Goal: Task Accomplishment & Management: Use online tool/utility

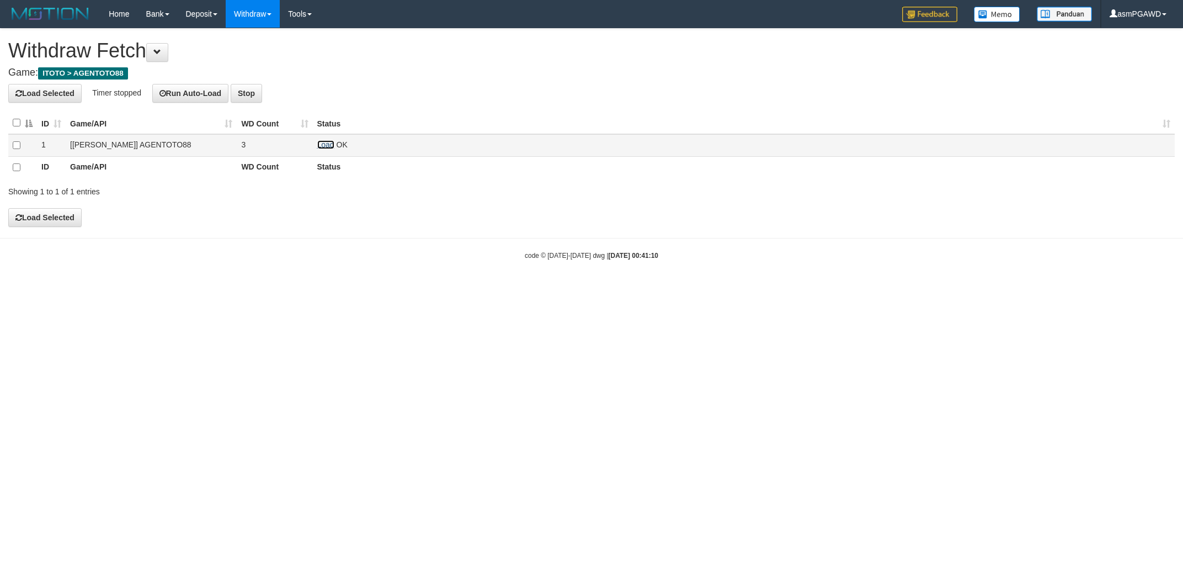
click at [328, 141] on link "Load" at bounding box center [325, 144] width 17 height 9
click at [326, 152] on td "Load OK" at bounding box center [744, 145] width 862 height 23
click at [325, 144] on link "Load" at bounding box center [325, 144] width 17 height 9
click at [327, 145] on link "Load" at bounding box center [325, 144] width 17 height 9
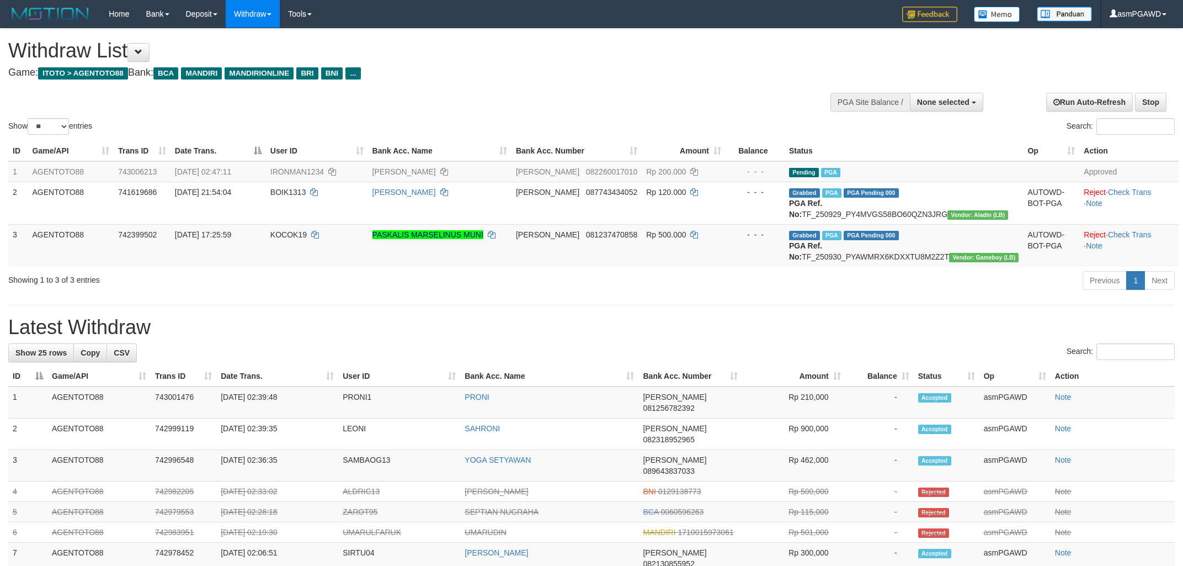
select select
select select "**"
click at [143, 59] on button at bounding box center [139, 52] width 22 height 19
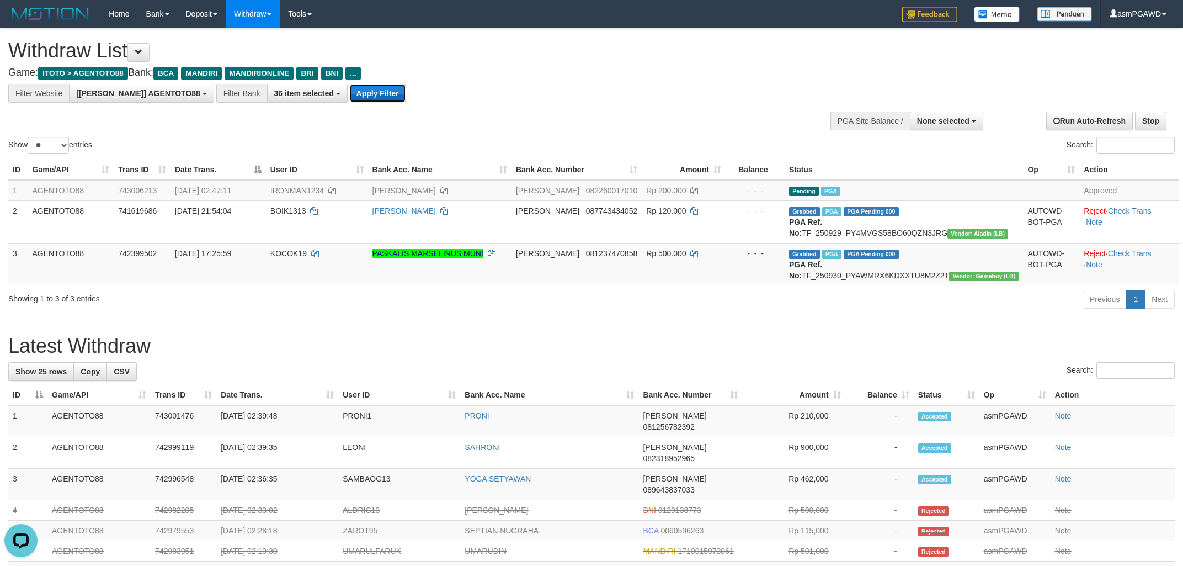
click at [350, 97] on button "Apply Filter" at bounding box center [378, 93] width 56 height 18
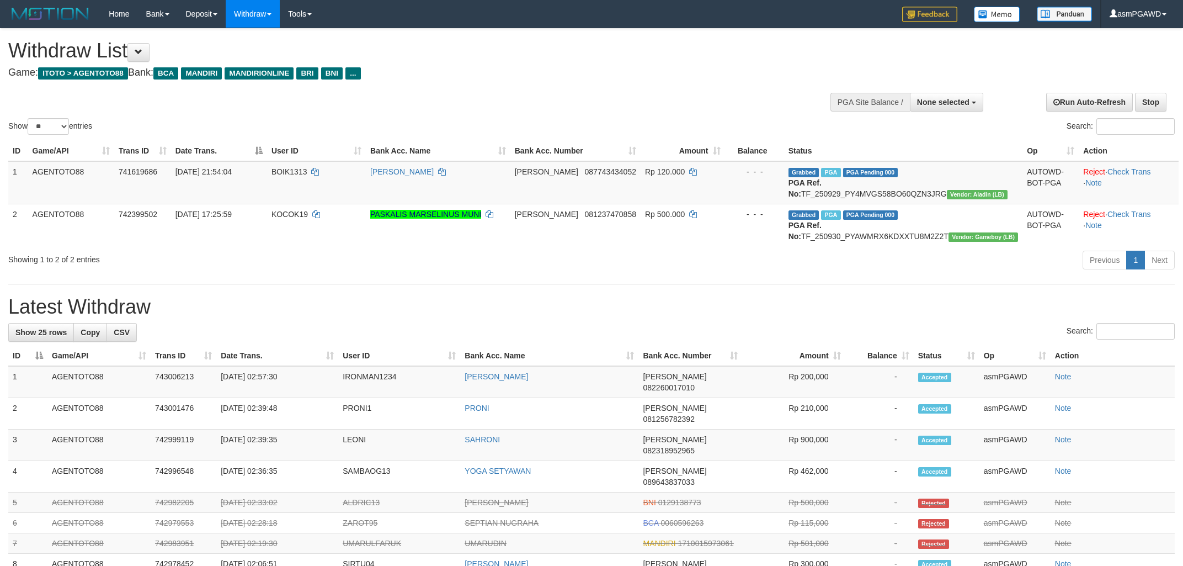
select select
select select "**"
click at [150, 47] on button at bounding box center [139, 52] width 22 height 19
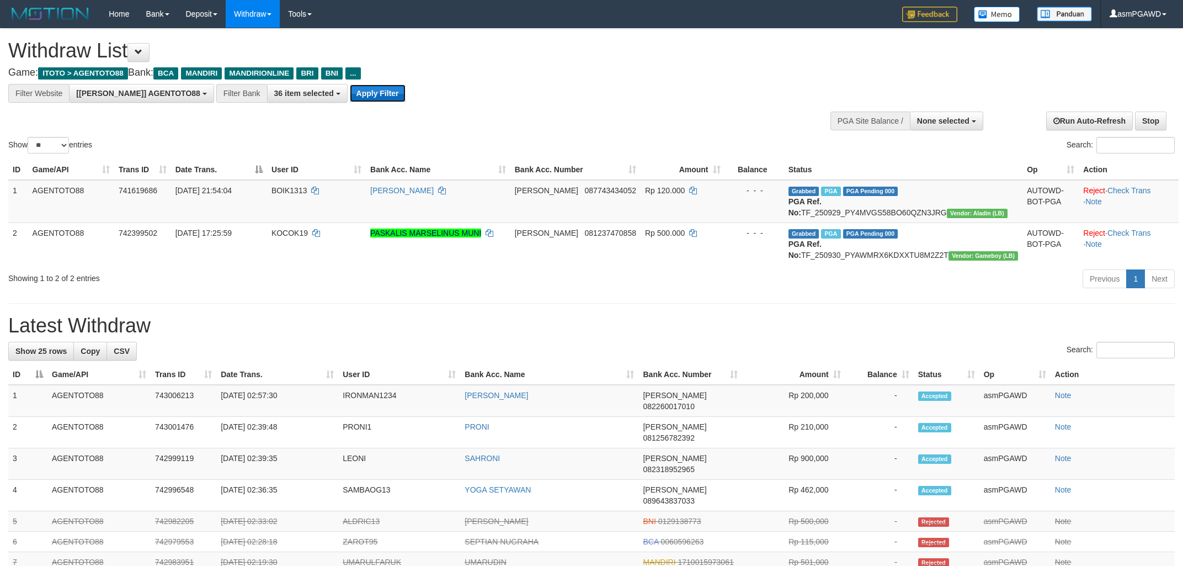
click at [350, 93] on button "Apply Filter" at bounding box center [378, 93] width 56 height 18
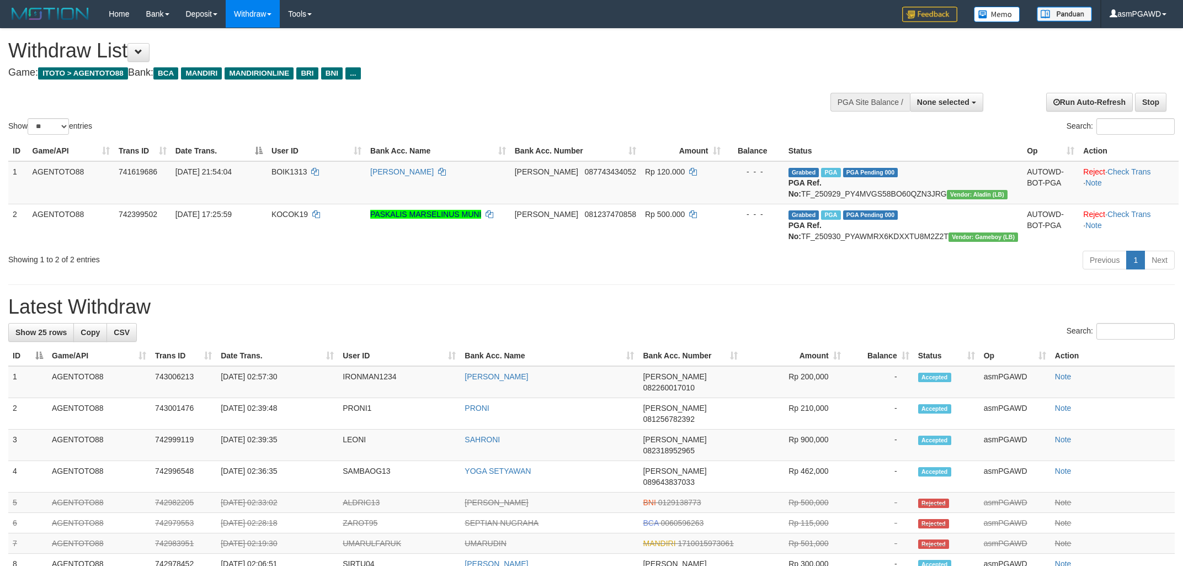
select select
select select "**"
click at [150, 53] on button at bounding box center [139, 52] width 22 height 19
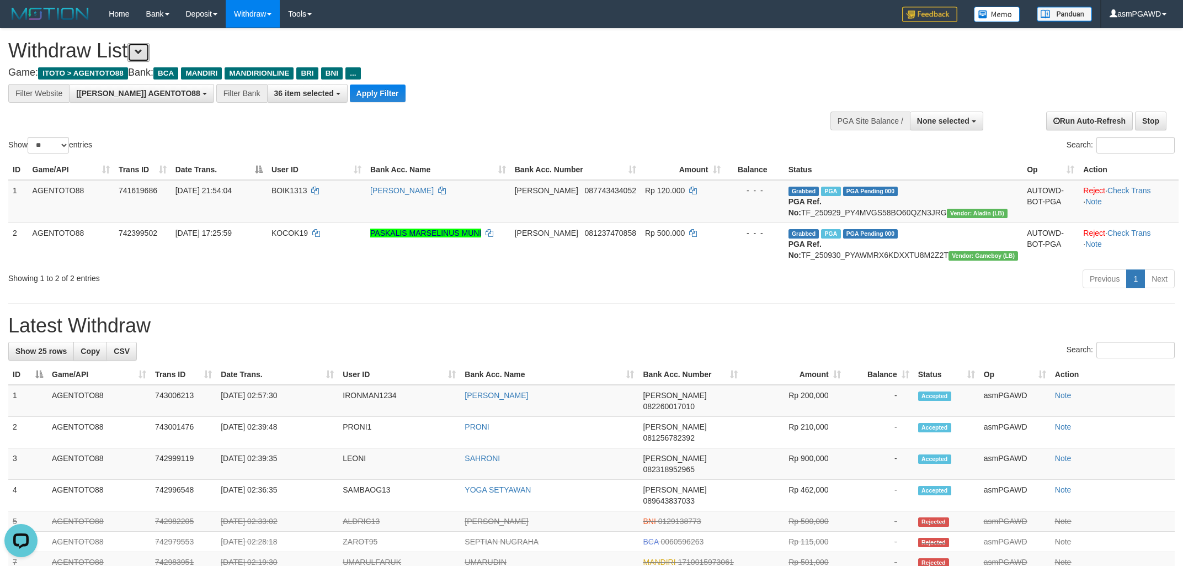
scroll to position [20, 0]
click at [350, 91] on button "Apply Filter" at bounding box center [378, 93] width 56 height 18
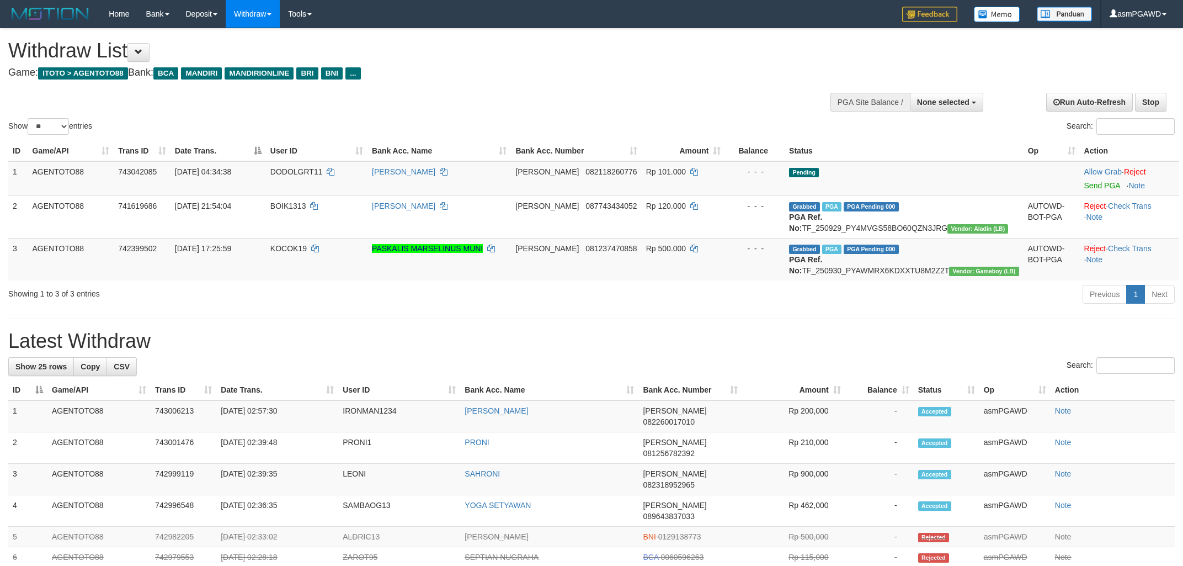
select select
select select "**"
click at [1089, 186] on link "Send PGA" at bounding box center [1103, 185] width 36 height 9
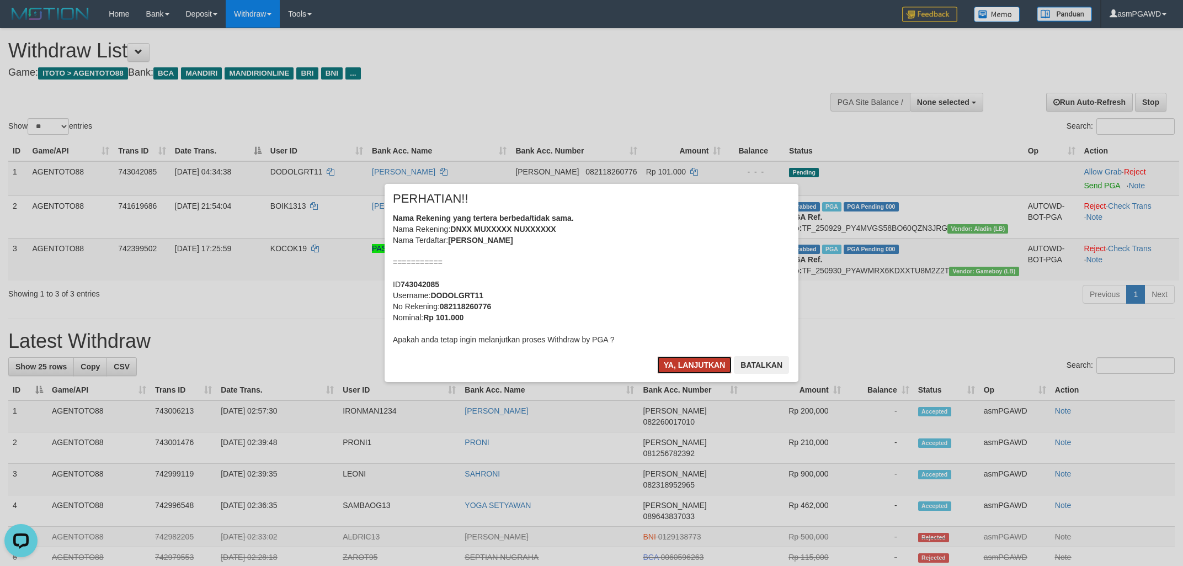
click at [674, 362] on button "Ya, lanjutkan" at bounding box center [694, 365] width 75 height 18
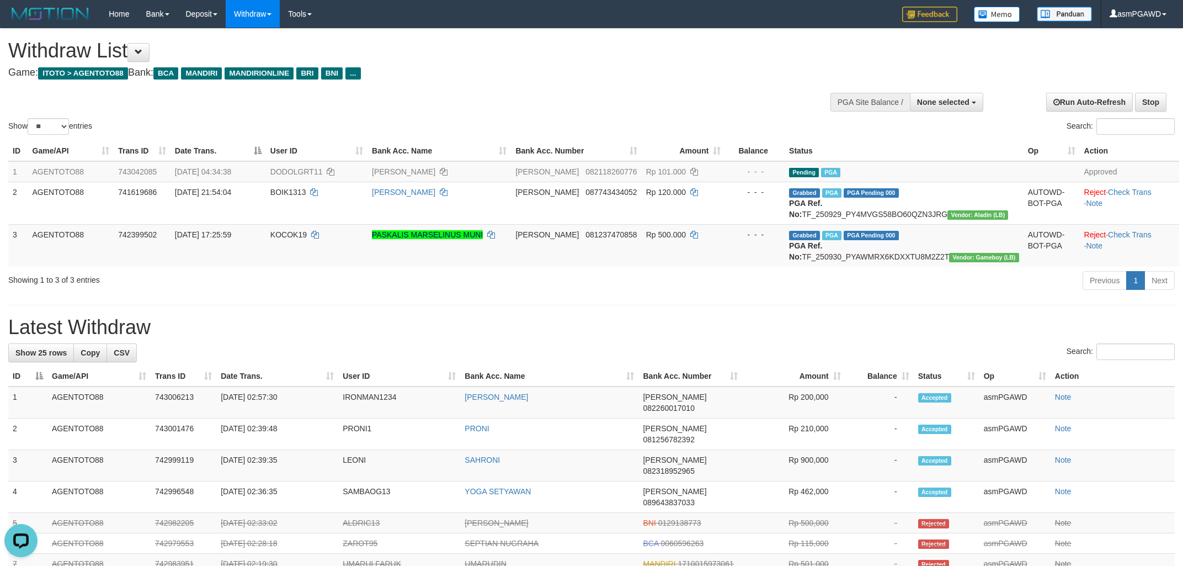
click at [114, 54] on h1 "Withdraw List" at bounding box center [392, 51] width 769 height 22
click at [142, 50] on span at bounding box center [139, 52] width 8 height 8
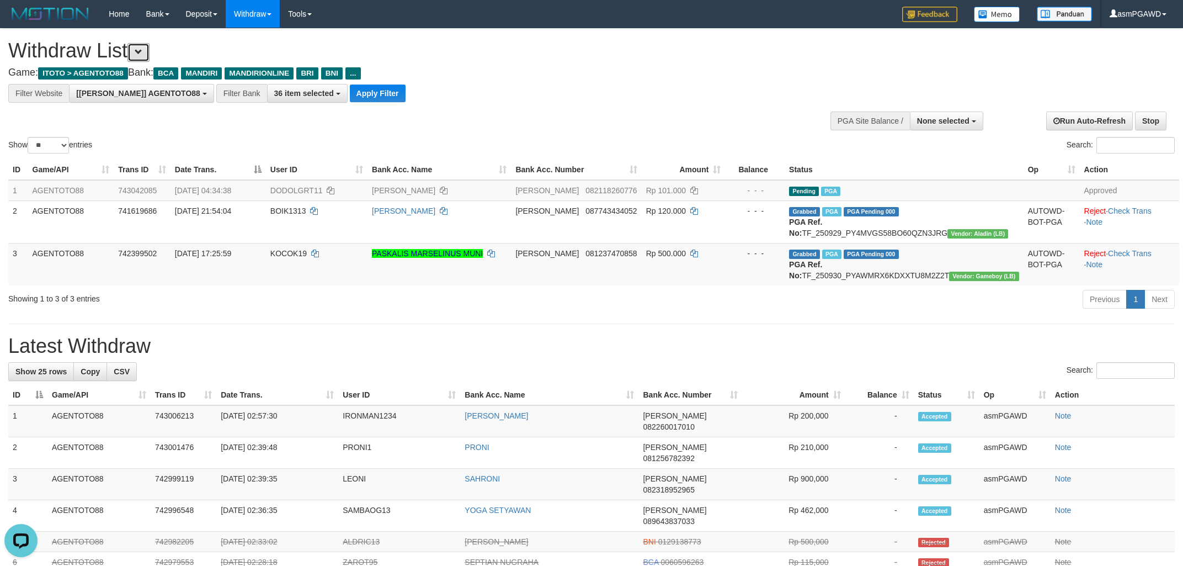
scroll to position [20, 0]
click at [356, 98] on button "Apply Filter" at bounding box center [378, 93] width 56 height 18
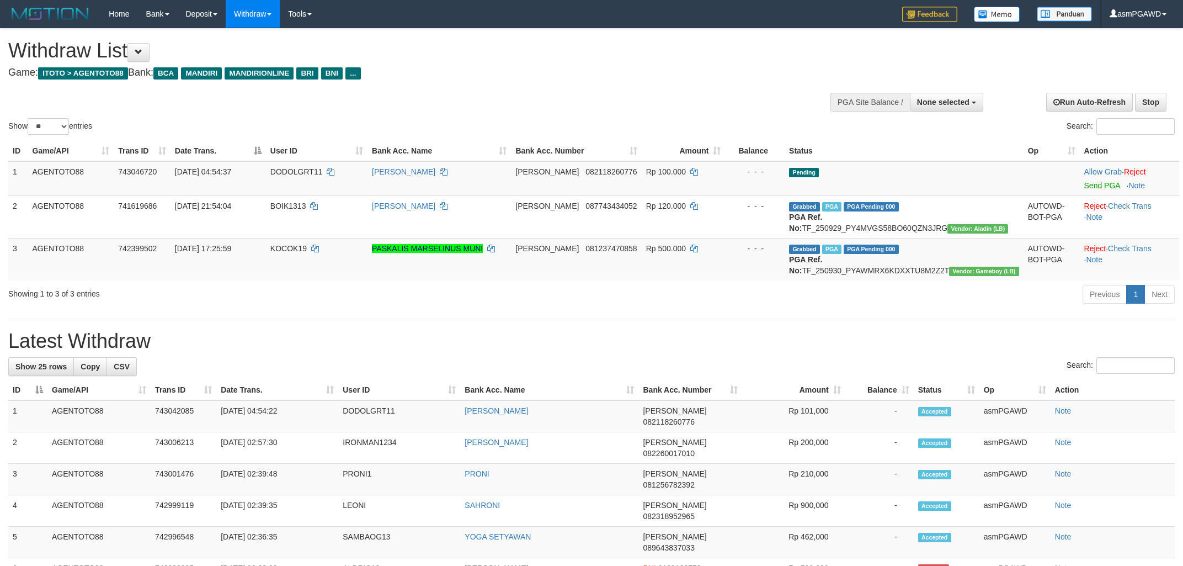
select select
select select "**"
click at [1092, 183] on link "Send PGA" at bounding box center [1103, 185] width 36 height 9
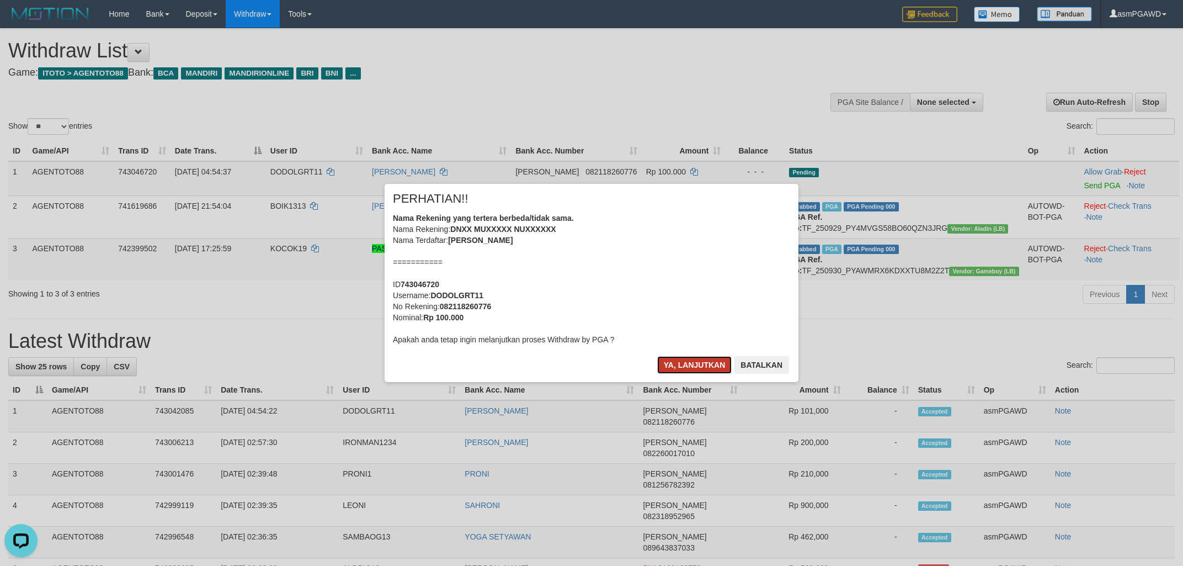
click at [682, 360] on button "Ya, lanjutkan" at bounding box center [694, 365] width 75 height 18
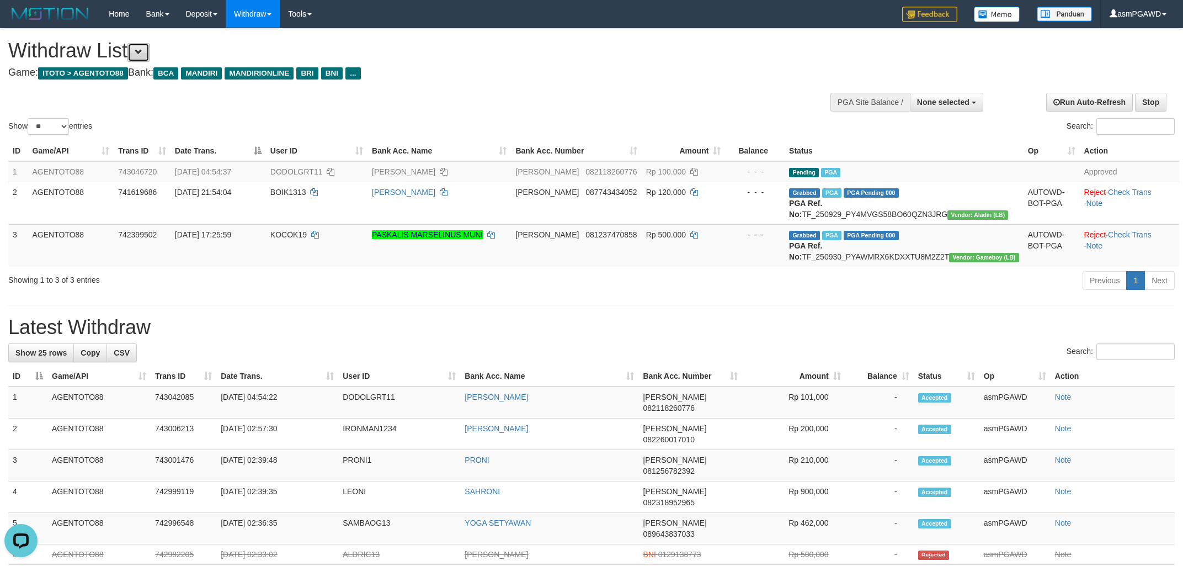
click at [142, 56] on span at bounding box center [139, 52] width 8 height 8
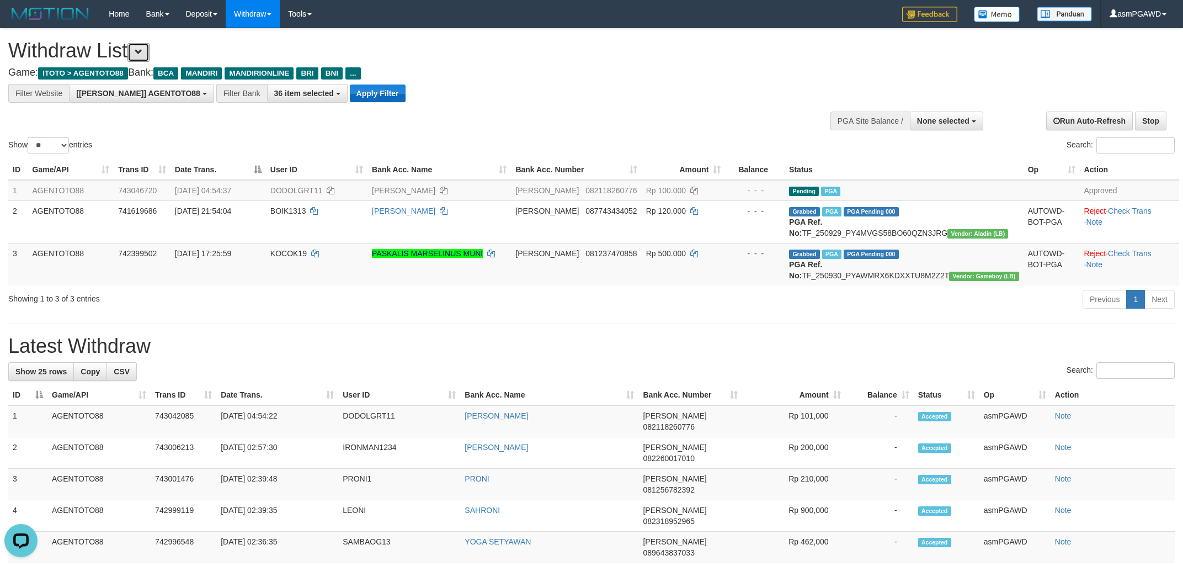
scroll to position [20, 0]
click at [350, 89] on button "Apply Filter" at bounding box center [378, 93] width 56 height 18
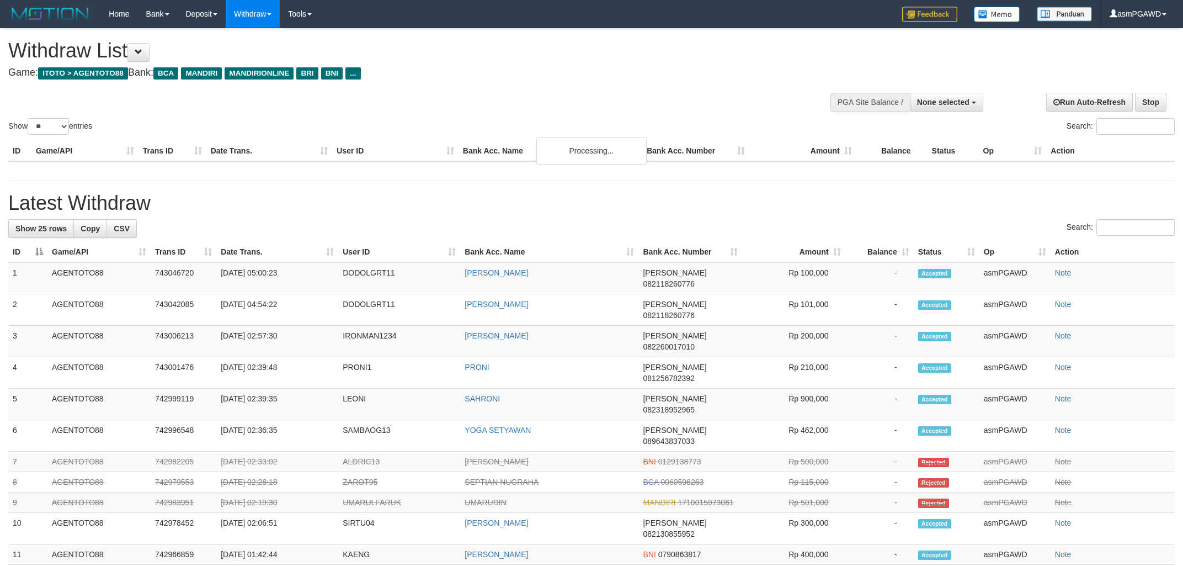
select select
select select "**"
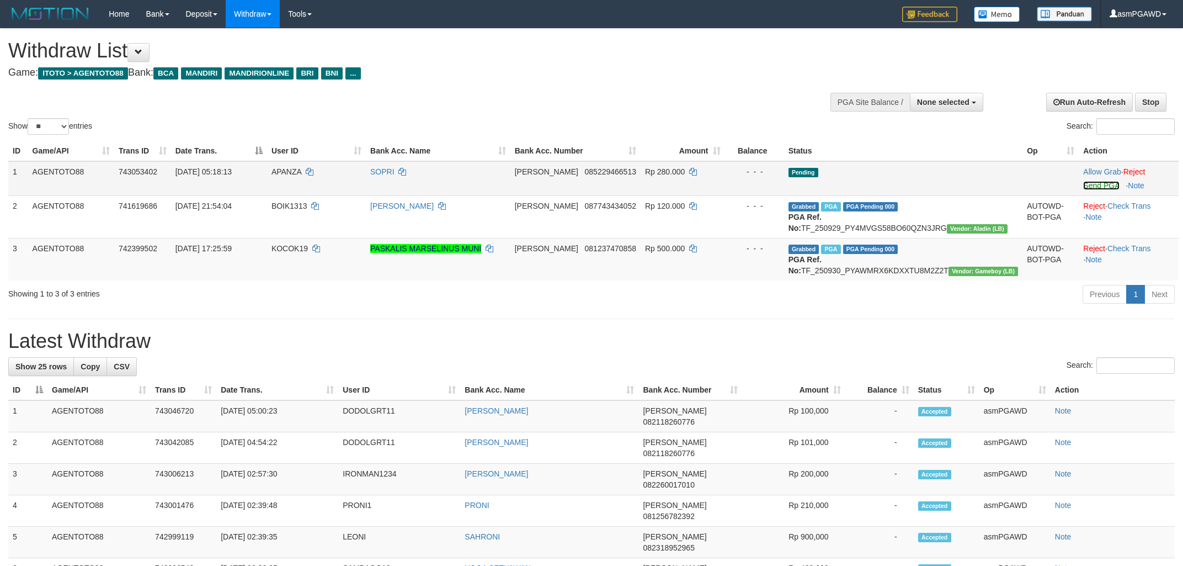
click at [1087, 183] on link "Send PGA" at bounding box center [1101, 185] width 36 height 9
click at [150, 52] on button at bounding box center [139, 52] width 22 height 19
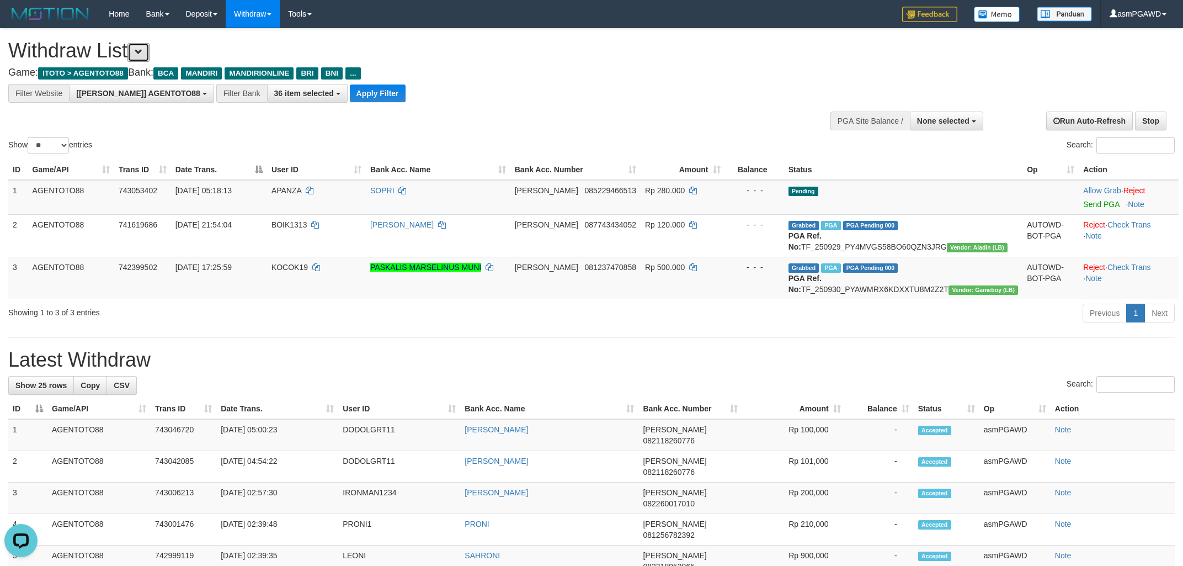
scroll to position [20, 0]
click at [350, 89] on button "Apply Filter" at bounding box center [378, 93] width 56 height 18
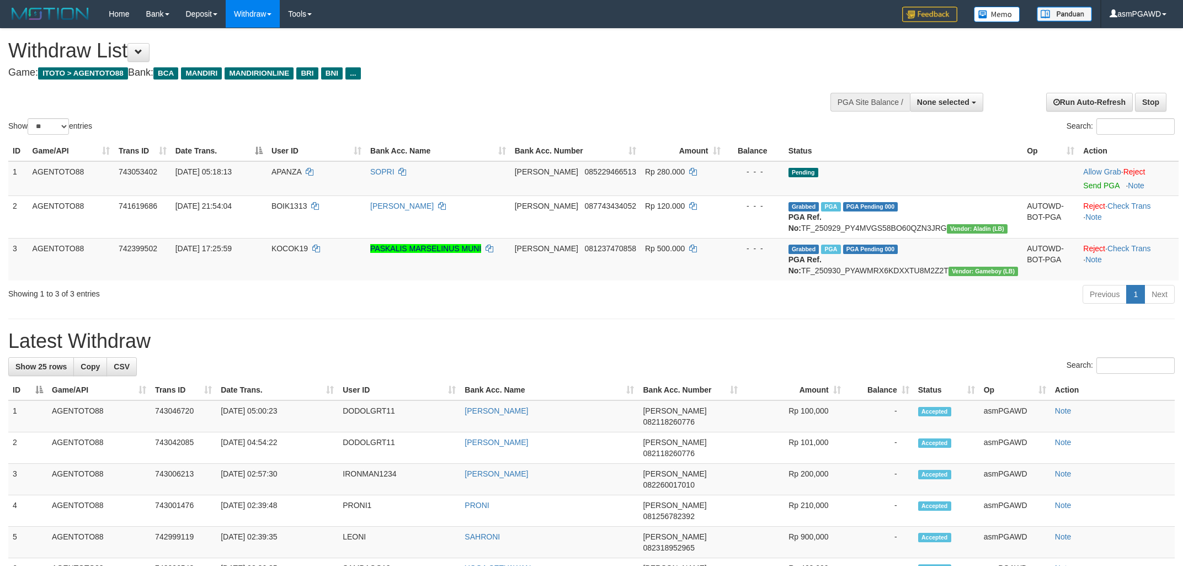
select select
select select "**"
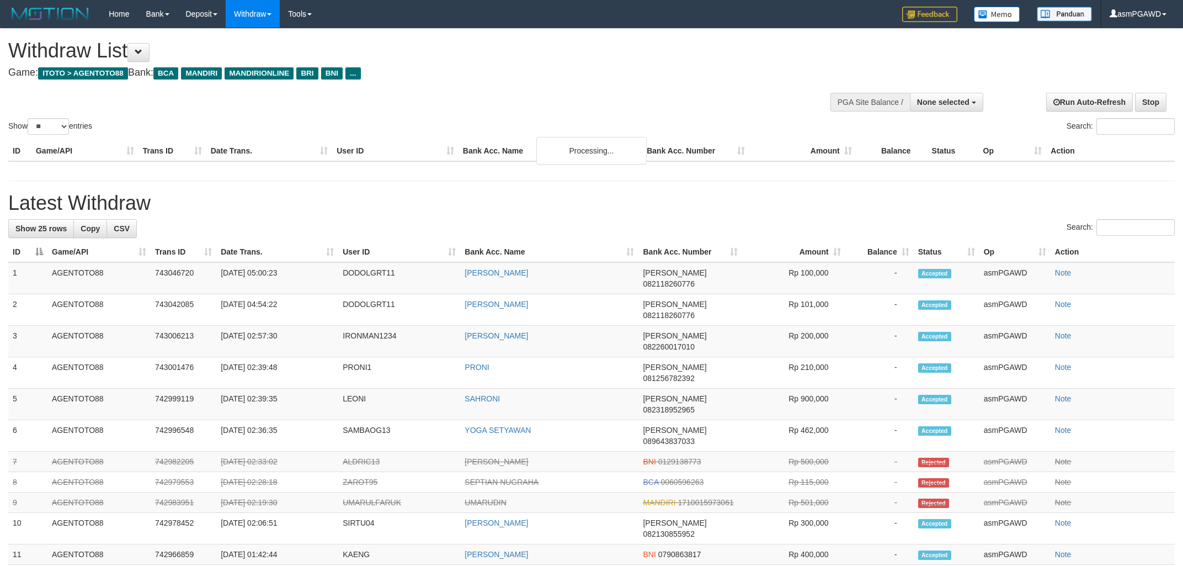
select select
select select "**"
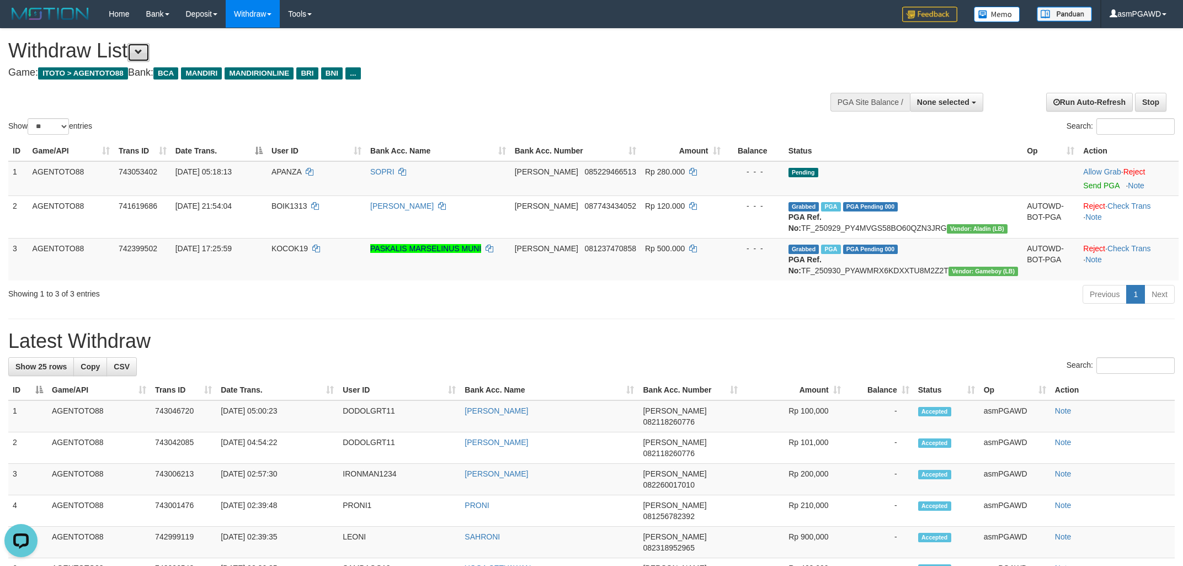
click at [150, 49] on button at bounding box center [139, 52] width 22 height 19
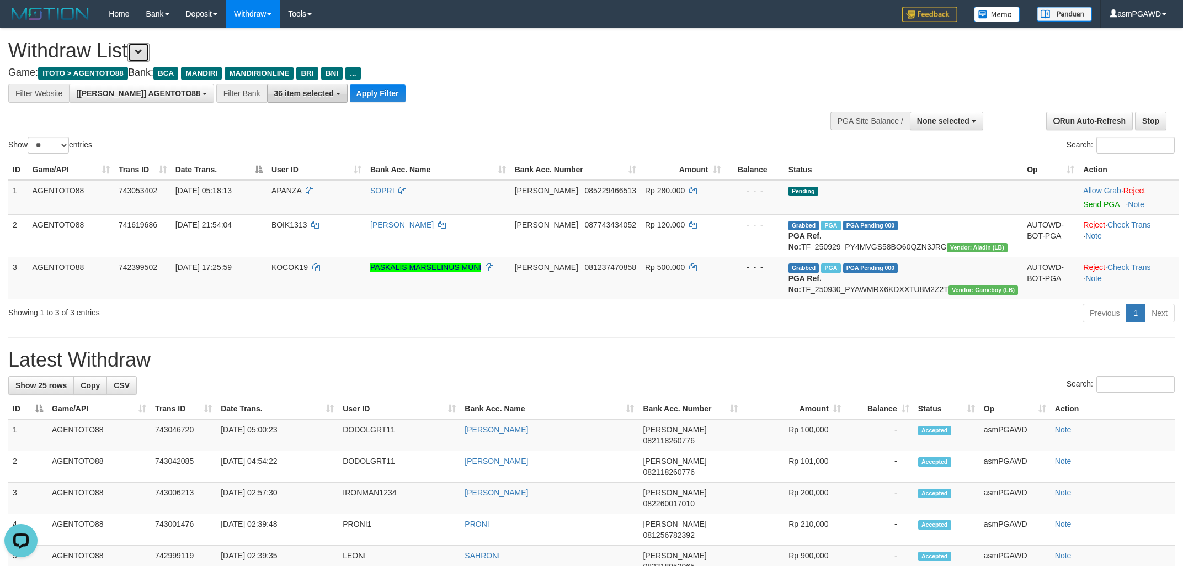
scroll to position [20, 0]
click at [350, 93] on button "Apply Filter" at bounding box center [378, 93] width 56 height 18
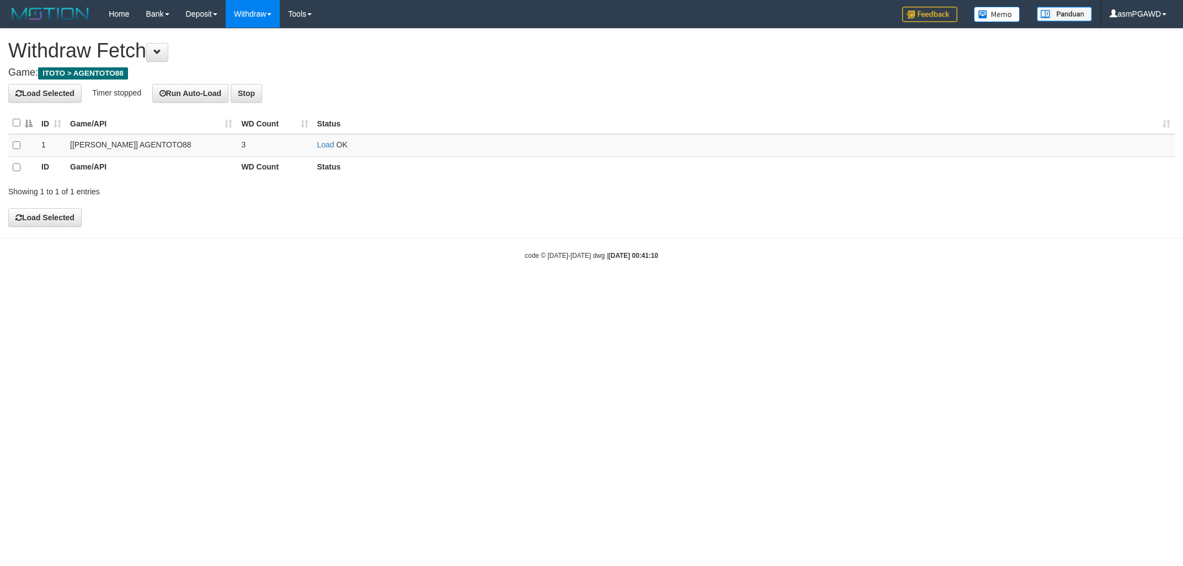
click at [326, 138] on td "Load OK" at bounding box center [744, 145] width 862 height 23
click at [326, 142] on link "Load" at bounding box center [325, 144] width 17 height 9
click at [330, 146] on link "Load" at bounding box center [325, 144] width 17 height 9
click at [321, 146] on link "Load" at bounding box center [325, 144] width 17 height 9
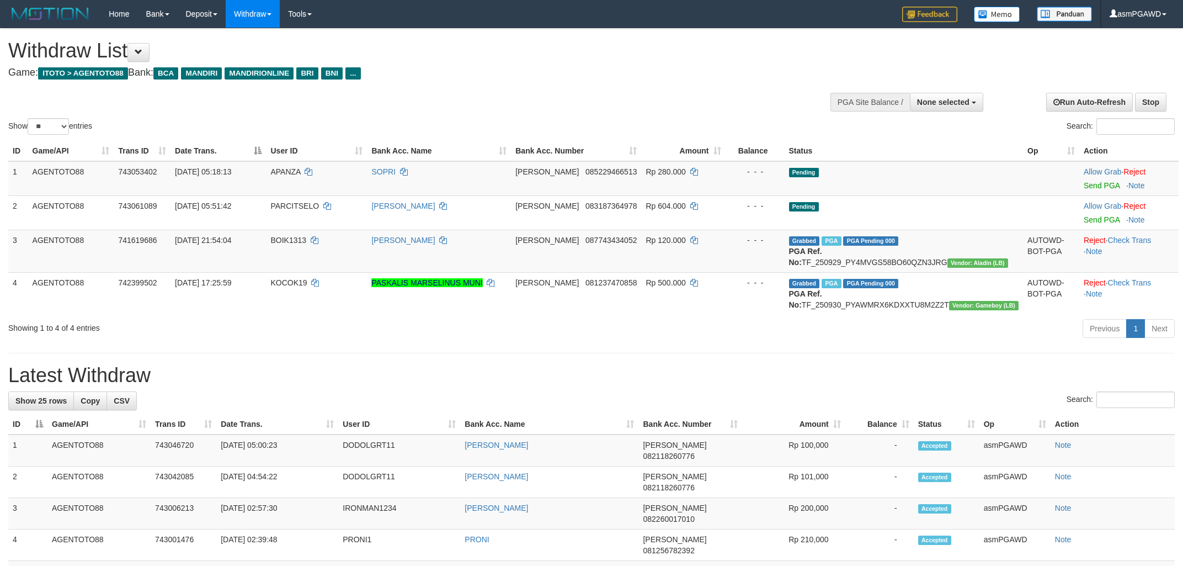
select select
select select "**"
click at [1097, 187] on link "Send PGA" at bounding box center [1102, 185] width 36 height 9
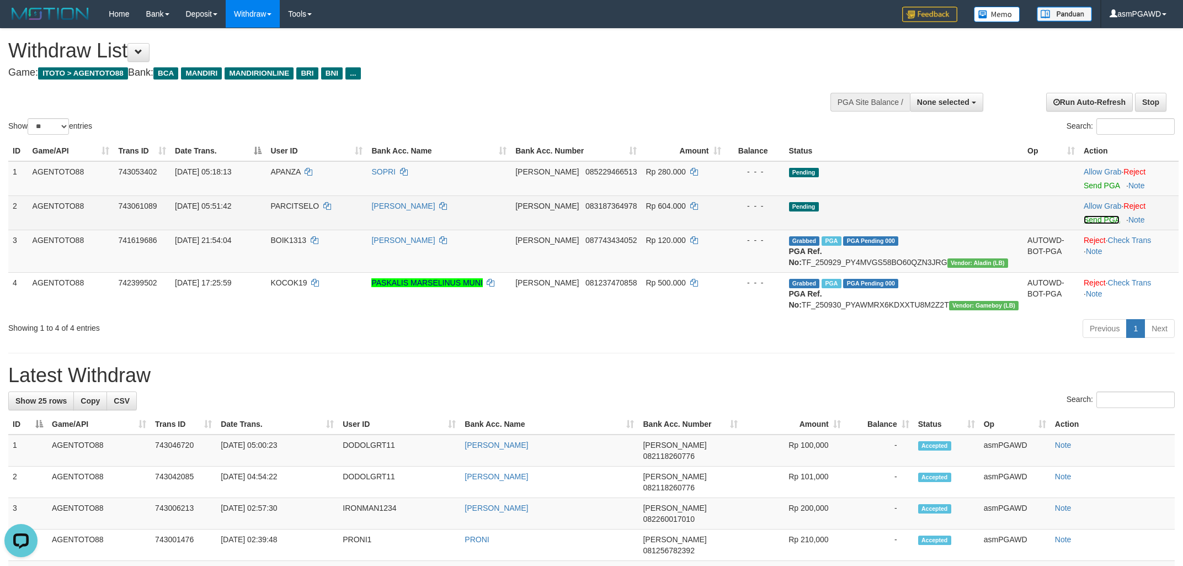
click at [1084, 216] on link "Send PGA" at bounding box center [1102, 219] width 36 height 9
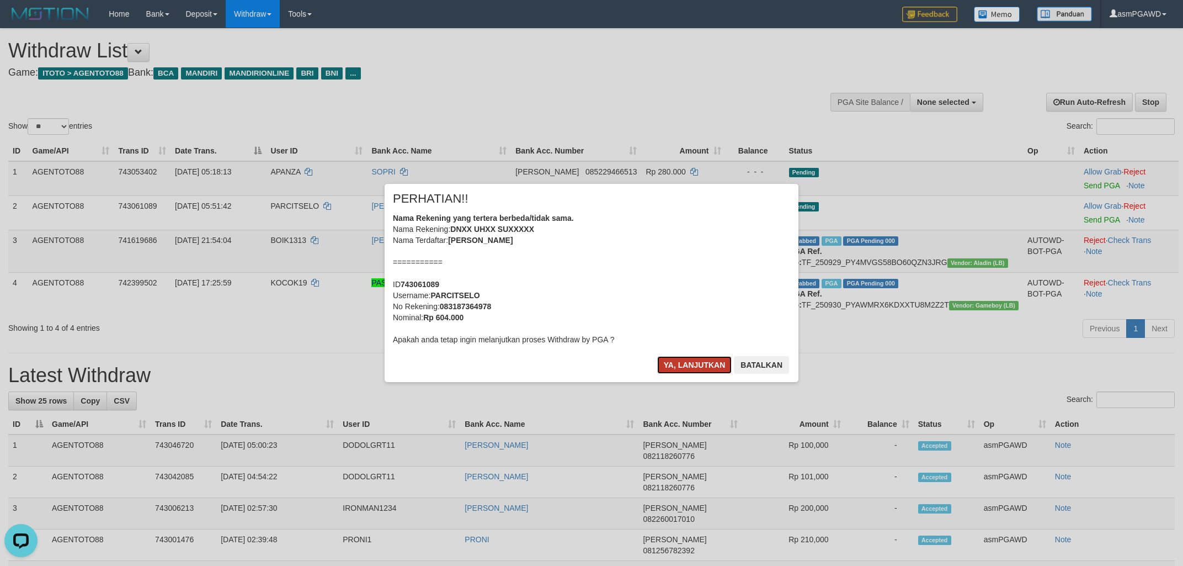
click at [692, 358] on button "Ya, lanjutkan" at bounding box center [694, 365] width 75 height 18
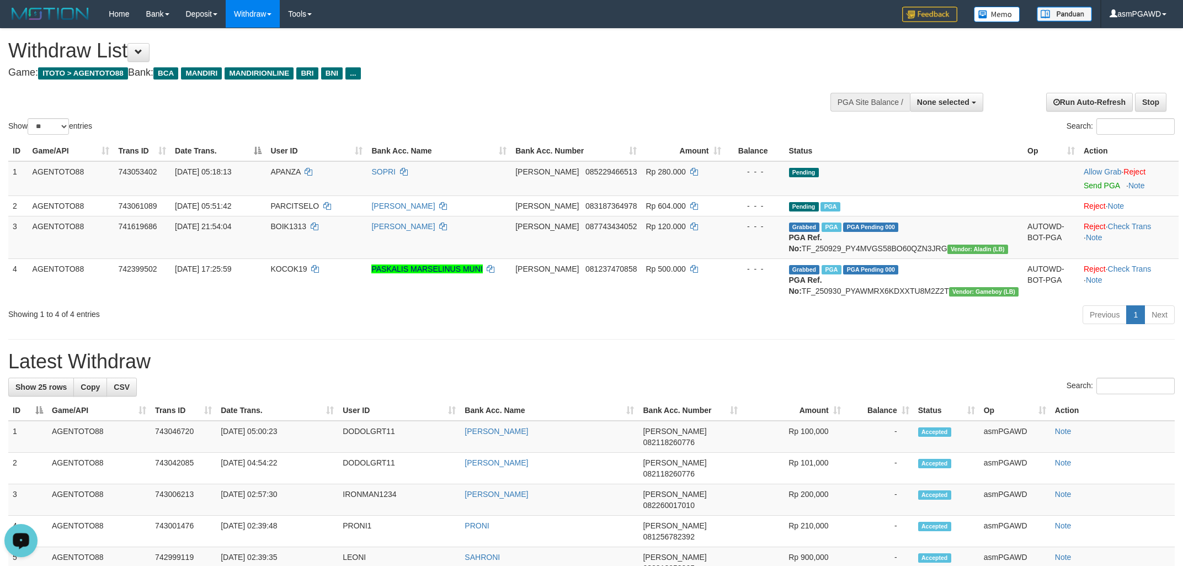
click at [22, 546] on div "Open LiveChat chat widget" at bounding box center [21, 539] width 19 height 19
click at [1098, 187] on link "Send PGA" at bounding box center [1102, 185] width 36 height 9
click at [22, 545] on button "Open LiveChat chat widget" at bounding box center [20, 540] width 33 height 33
click at [620, 179] on td "DANA 085229466513" at bounding box center [576, 178] width 130 height 35
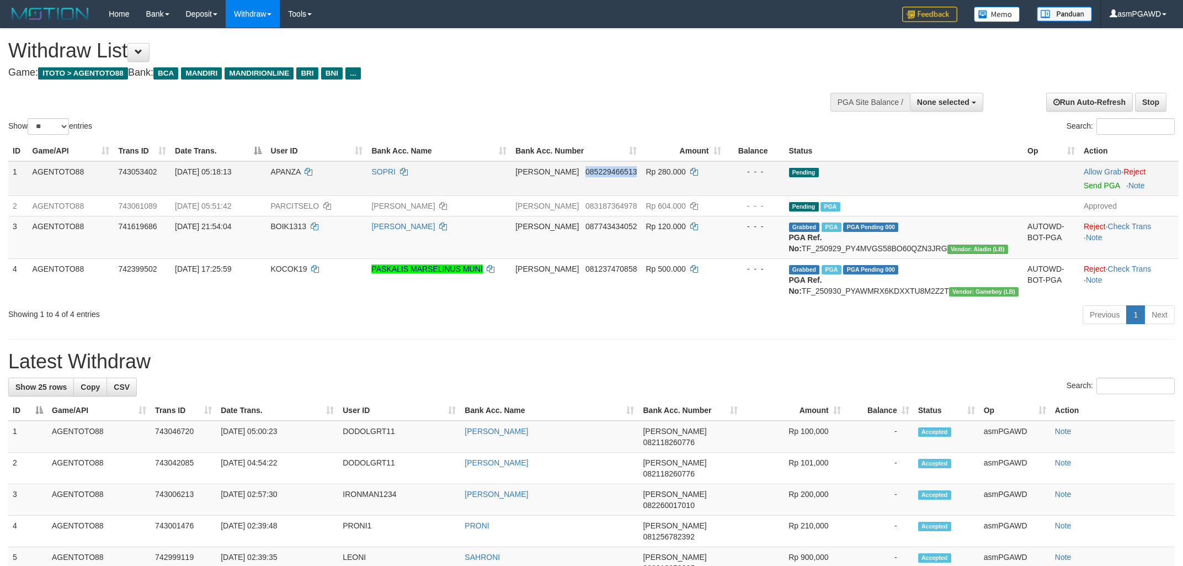
copy td "085229466513"
click at [612, 183] on td "DANA 085229466513" at bounding box center [576, 178] width 130 height 35
copy td "085229466513"
click at [1130, 169] on link "Reject" at bounding box center [1135, 171] width 22 height 9
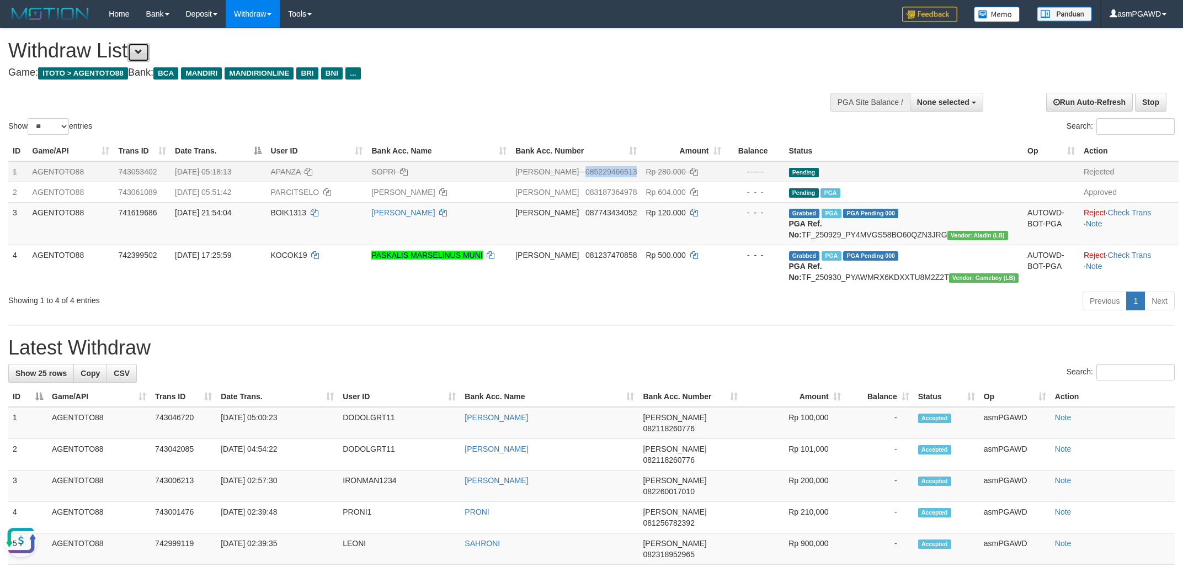
click at [149, 50] on button at bounding box center [139, 52] width 22 height 19
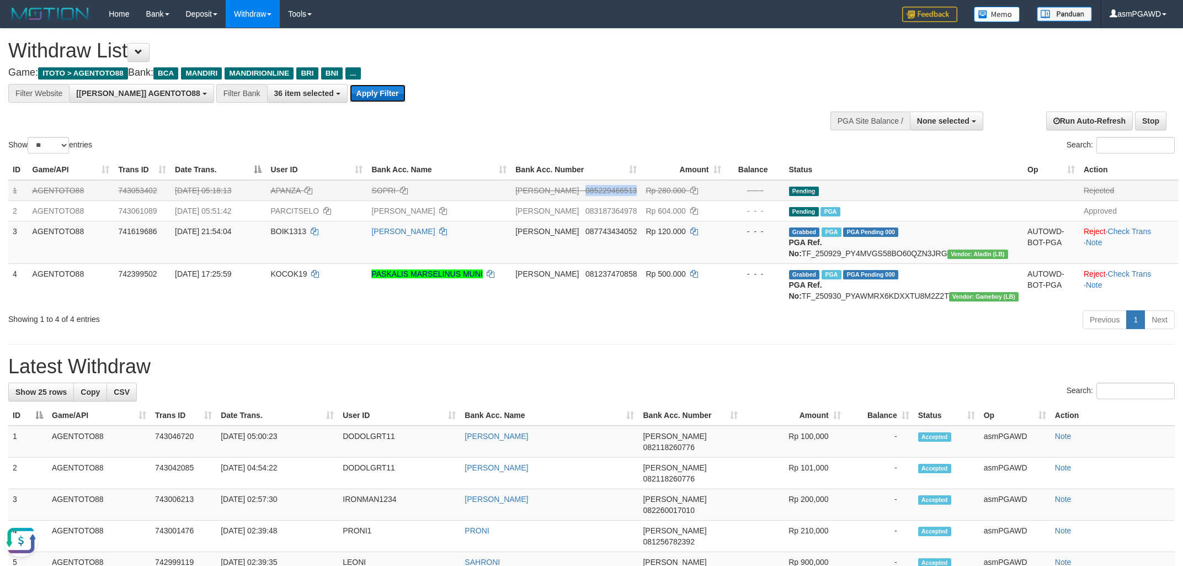
click at [350, 93] on button "Apply Filter" at bounding box center [378, 93] width 56 height 18
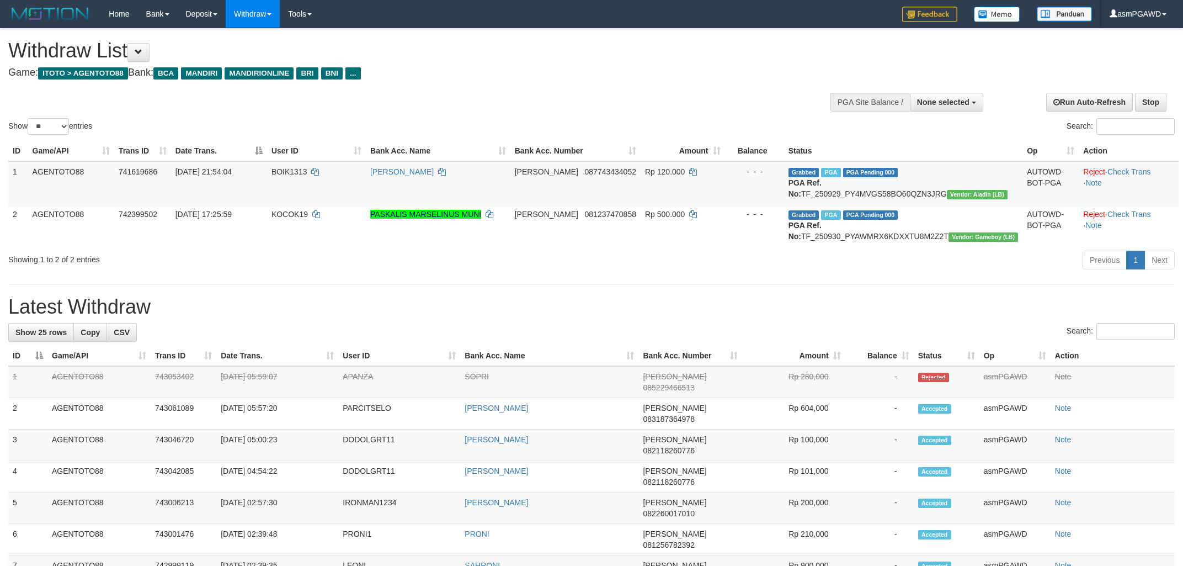
select select
select select "**"
click at [17, 545] on button "Open LiveChat chat widget" at bounding box center [20, 540] width 33 height 33
click at [893, 198] on td "Grabbed PGA PGA Pending 000 PGA Ref. No: TF_250929_PY4MVGS58BO60QZN3JRG Vendor:…" at bounding box center [903, 182] width 239 height 43
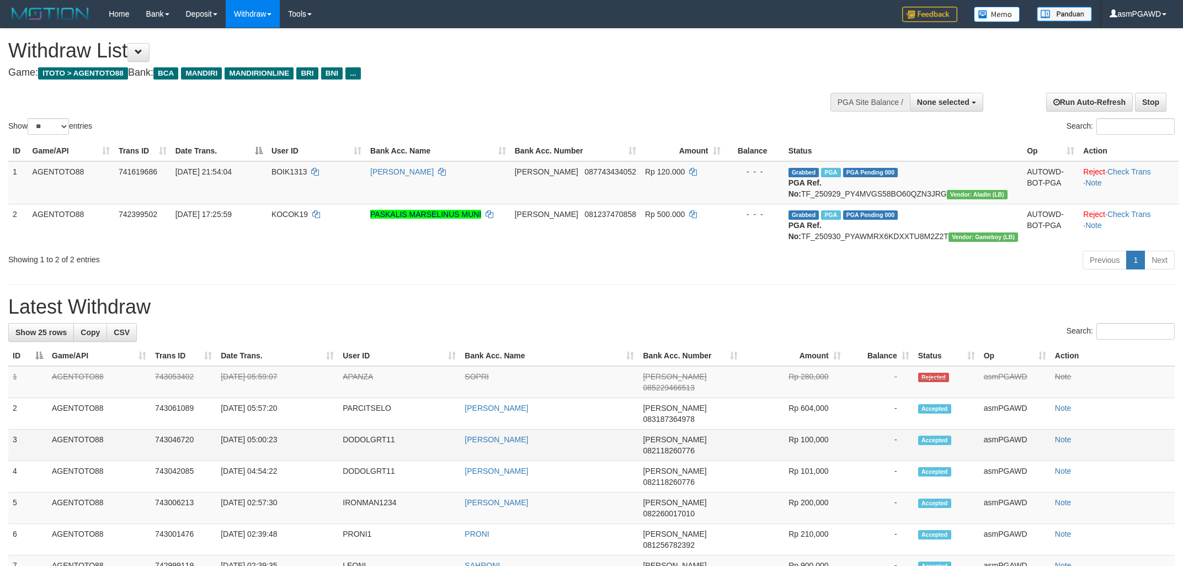
copy td "TF_250929_PY4MVGS58BO60QZN3JRG"
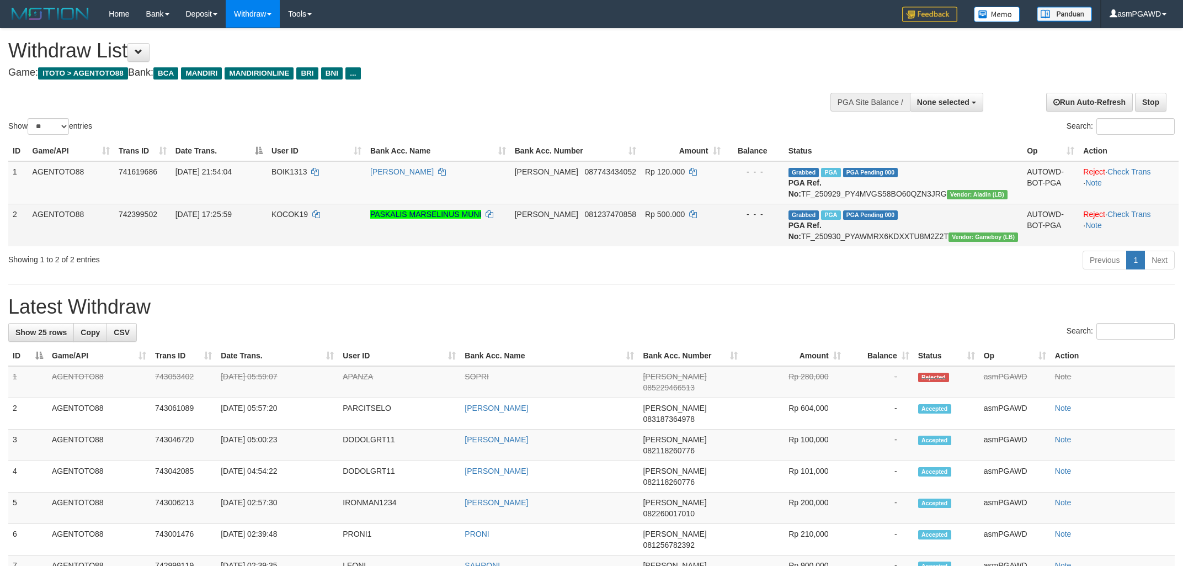
click at [926, 246] on td "Grabbed PGA PGA Pending 000 PGA Ref. No: TF_250930_PYAWMRX6KDXXTU8M2Z2T Vendor:…" at bounding box center [903, 225] width 239 height 43
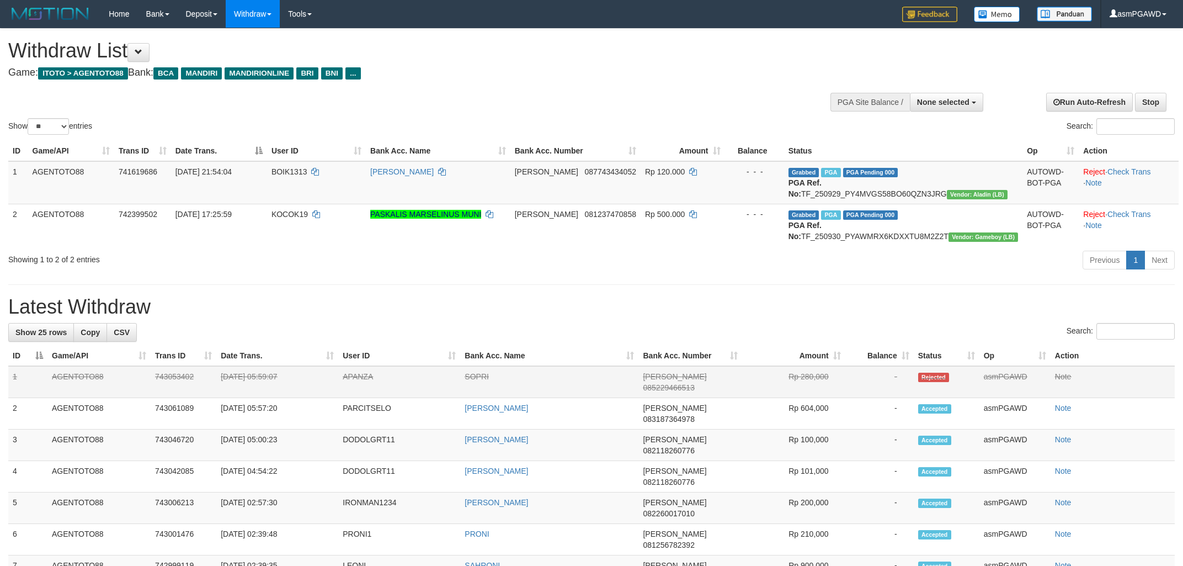
copy td "TF_250930_PYAWMRX6KDXXTU8M2Z2T"
click at [142, 56] on span at bounding box center [139, 52] width 8 height 8
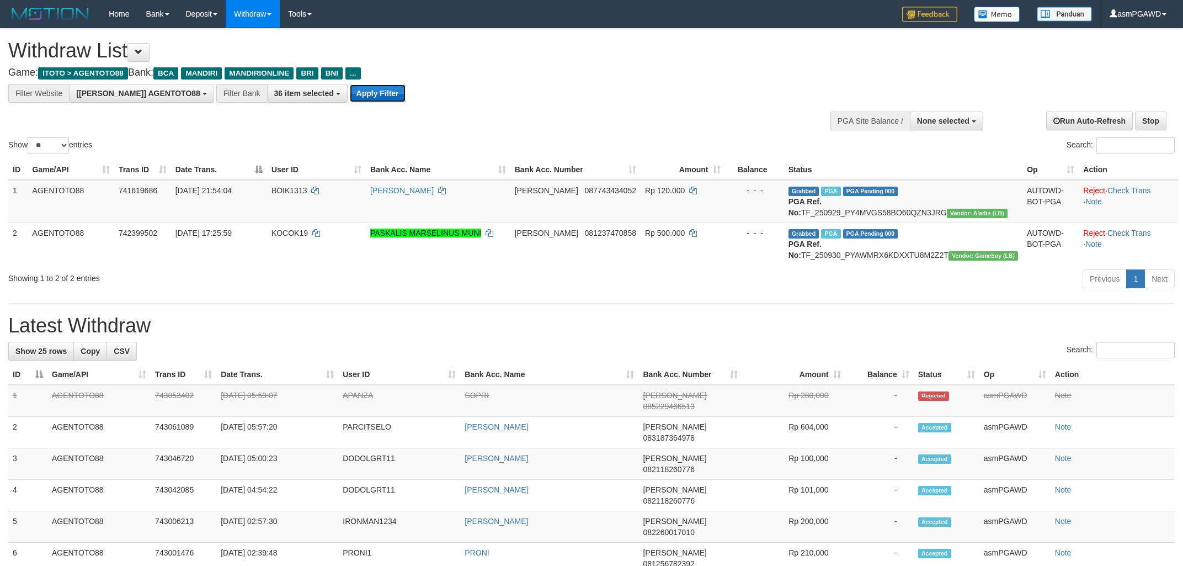
click at [350, 95] on button "Apply Filter" at bounding box center [378, 93] width 56 height 18
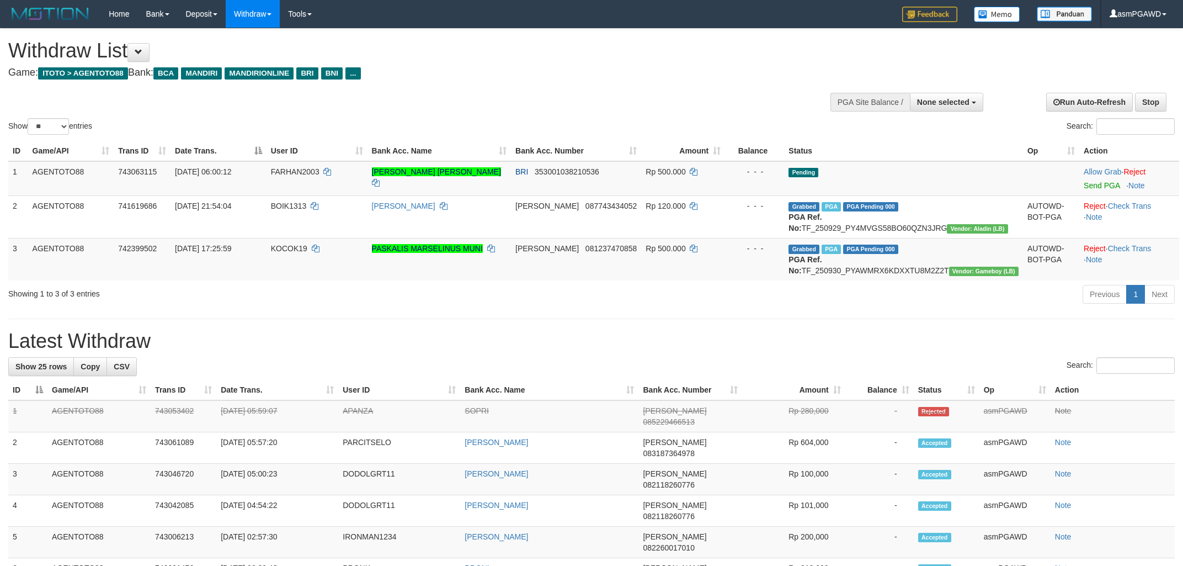
select select
select select "**"
click at [1092, 185] on link "Send PGA" at bounding box center [1102, 185] width 36 height 9
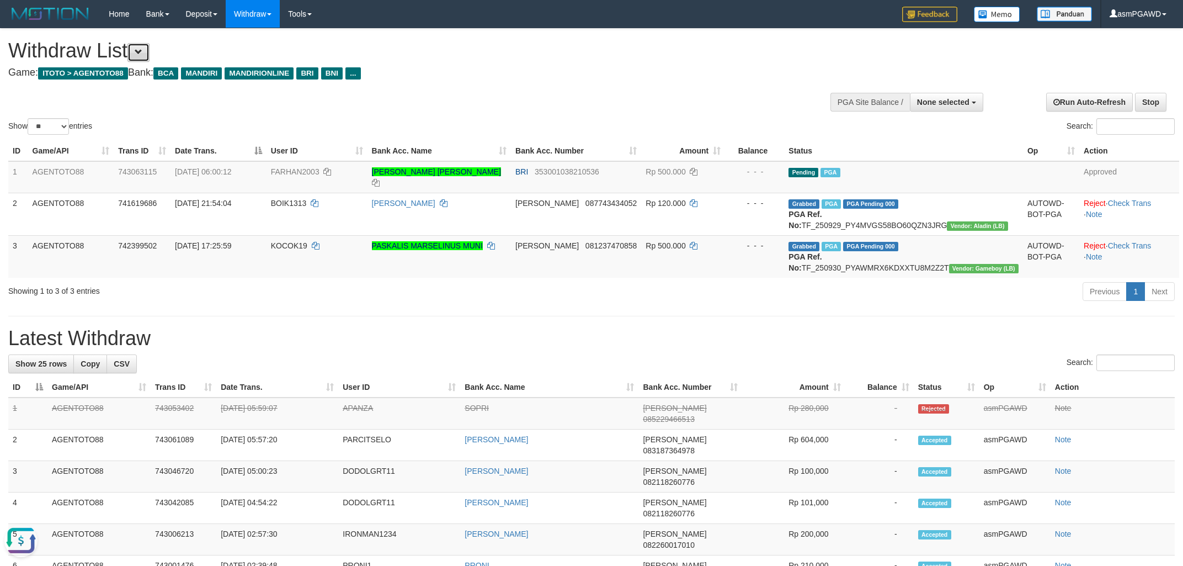
click at [138, 60] on button at bounding box center [139, 52] width 22 height 19
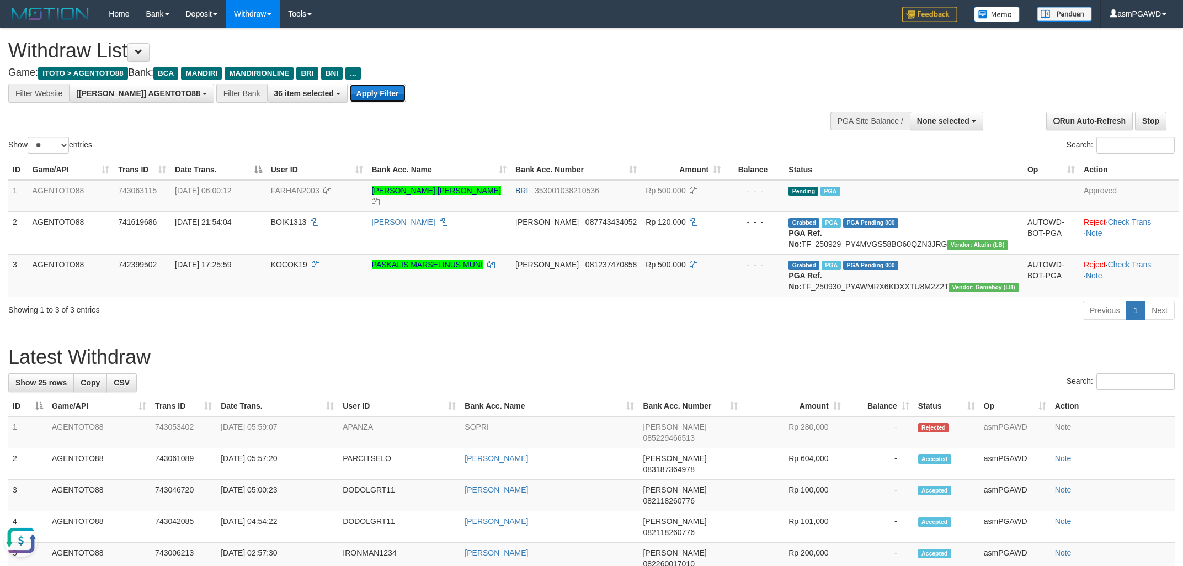
click at [350, 101] on button "Apply Filter" at bounding box center [378, 93] width 56 height 18
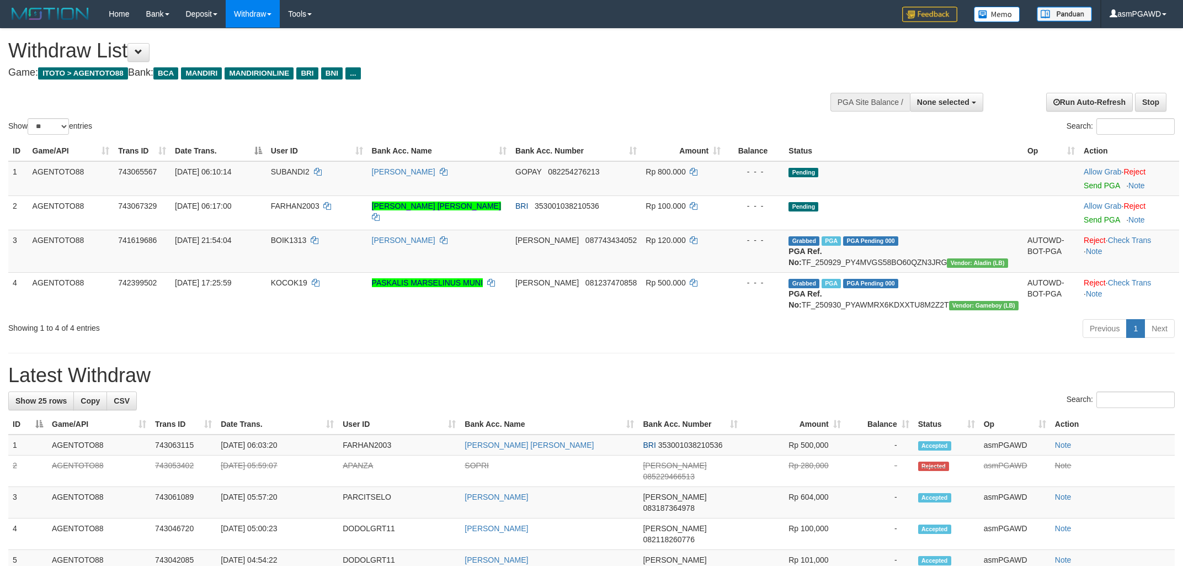
select select
select select "**"
click at [1088, 190] on td "Allow Grab · Reject Send PGA · Note" at bounding box center [1130, 178] width 100 height 35
click at [1088, 188] on link "Send PGA" at bounding box center [1102, 185] width 36 height 9
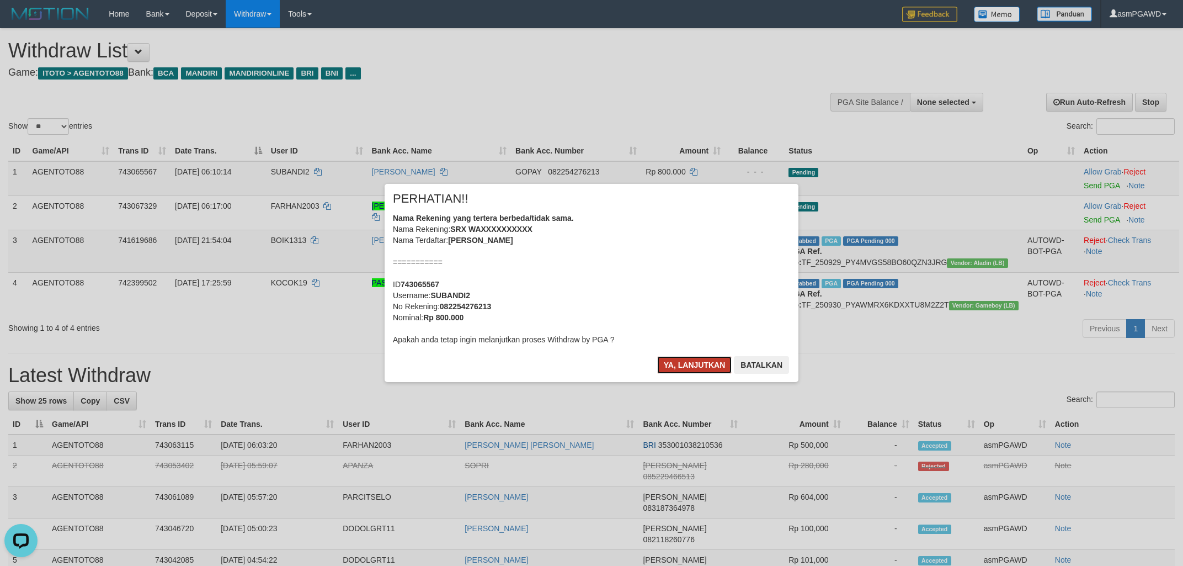
click at [688, 365] on button "Ya, lanjutkan" at bounding box center [694, 365] width 75 height 18
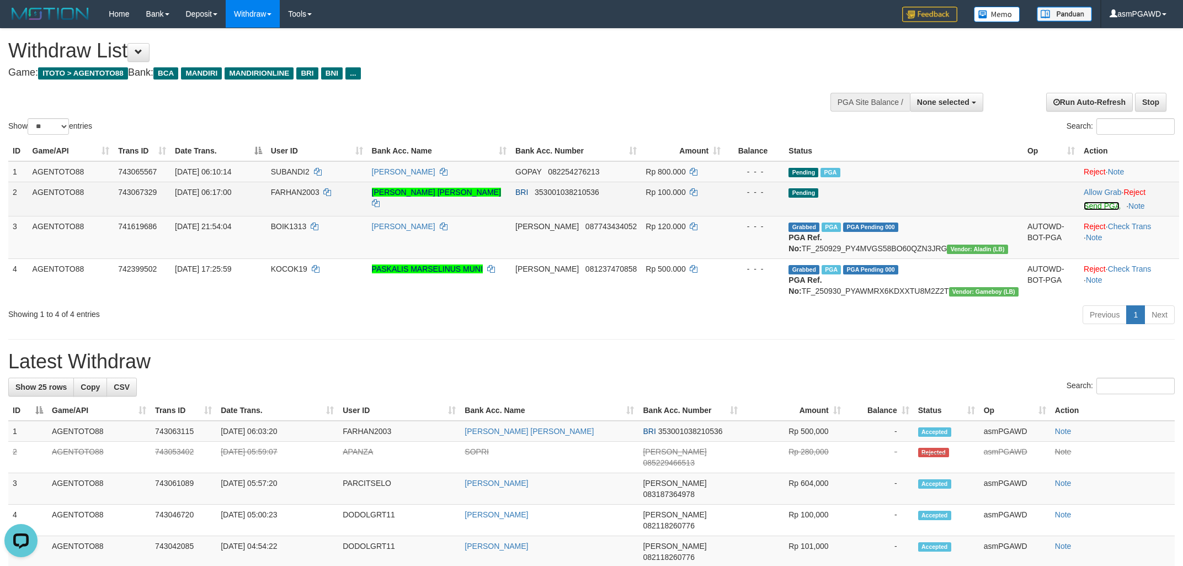
click at [1084, 205] on link "Send PGA" at bounding box center [1102, 205] width 36 height 9
